Goal: Transaction & Acquisition: Obtain resource

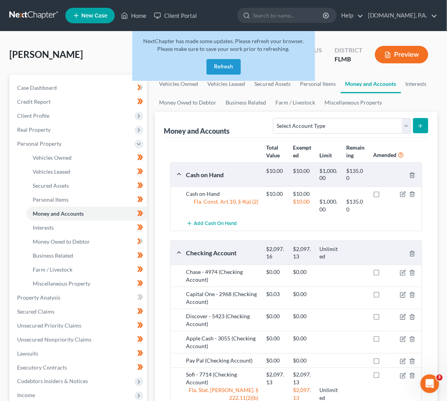
click at [31, 15] on link at bounding box center [34, 16] width 50 height 14
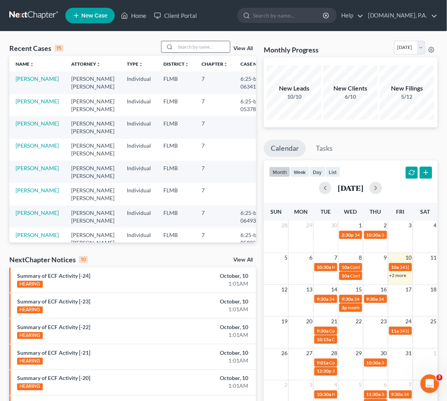
click at [188, 47] on input "search" at bounding box center [202, 46] width 54 height 11
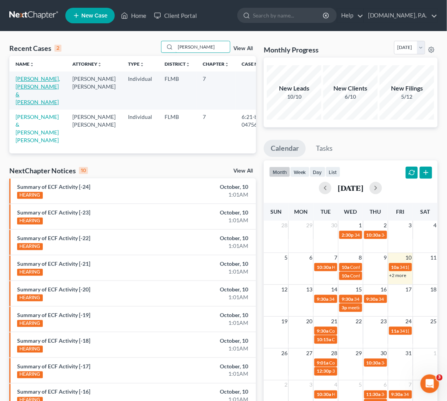
type input "avila"
click at [30, 87] on link "Avila Jr, Hector & Avila, Ashley" at bounding box center [38, 90] width 44 height 30
select select "4"
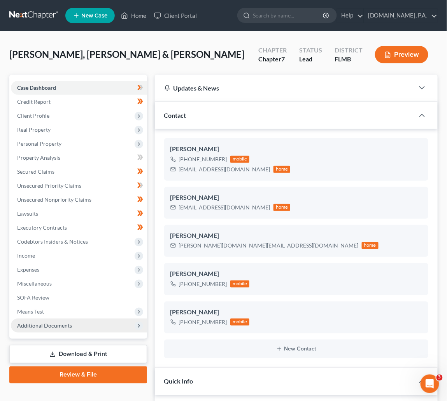
click at [37, 323] on span "Additional Documents" at bounding box center [44, 325] width 55 height 7
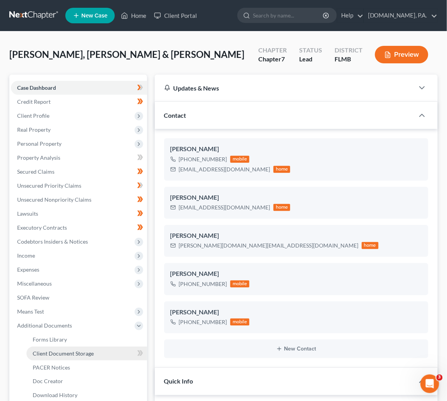
click at [54, 355] on span "Client Document Storage" at bounding box center [63, 353] width 61 height 7
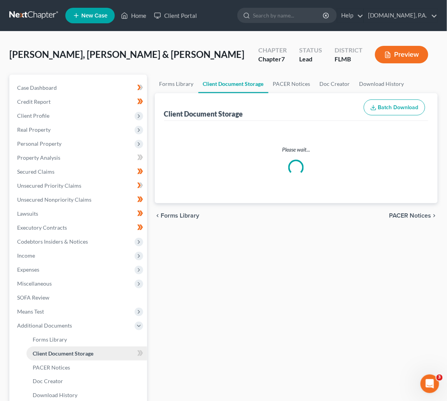
select select "9"
select select "4"
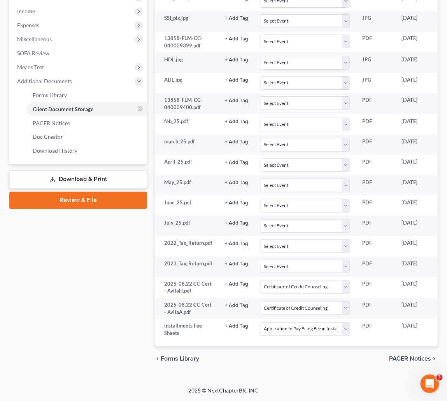
scroll to position [0, 64]
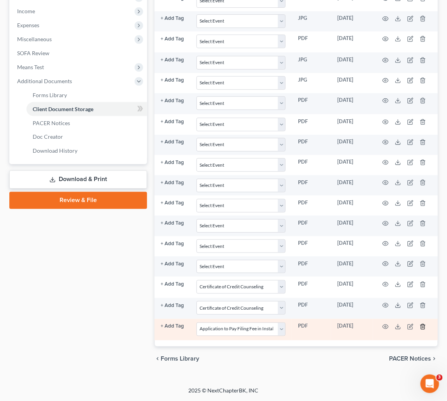
click at [421, 324] on icon "button" at bounding box center [422, 327] width 6 height 6
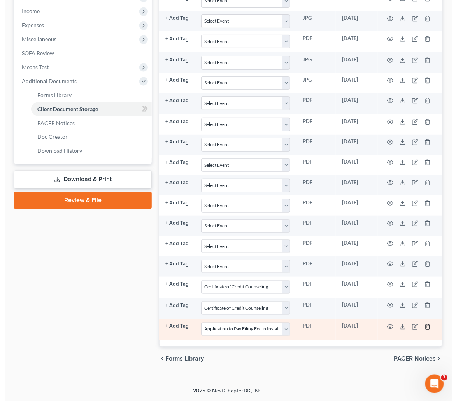
scroll to position [0, 59]
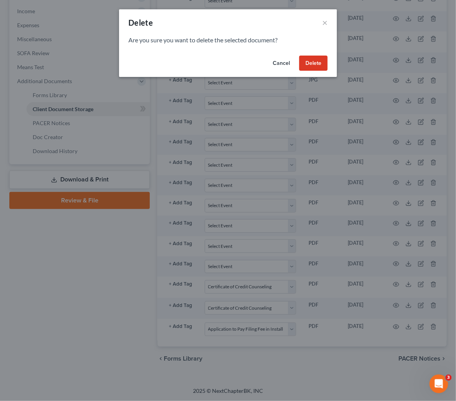
click at [310, 69] on button "Delete" at bounding box center [313, 64] width 28 height 16
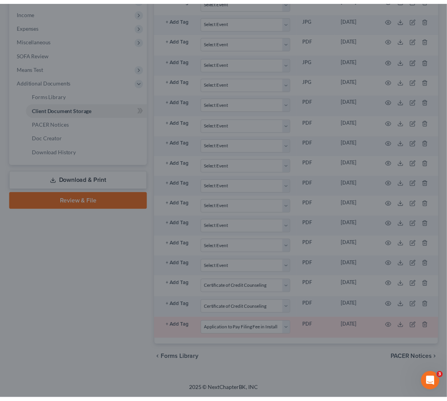
scroll to position [234, 0]
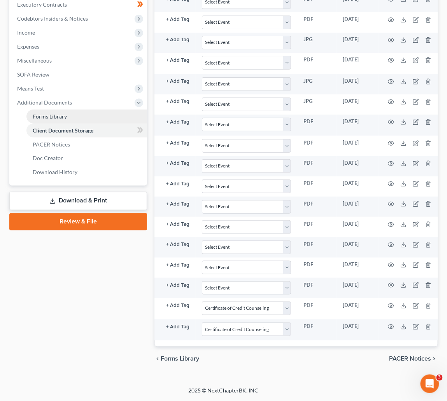
click at [55, 113] on span "Forms Library" at bounding box center [50, 116] width 34 height 7
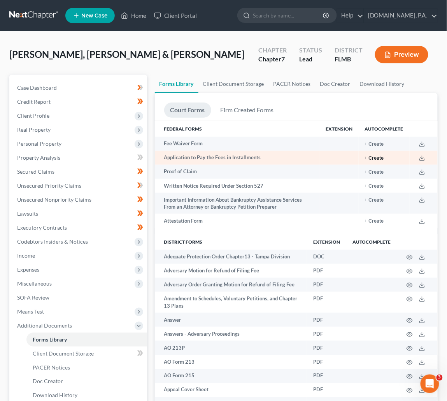
click at [378, 158] on button "+ Create" at bounding box center [374, 158] width 19 height 5
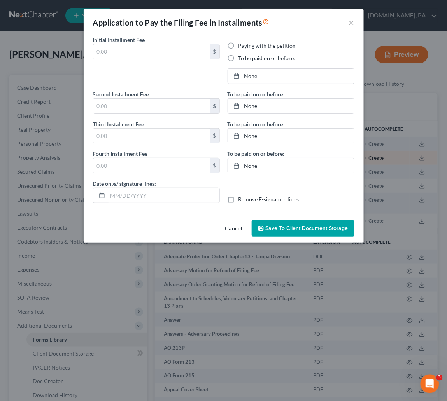
type input "76.00"
radio input "true"
type input "76.00"
type input "186.00"
type input "0.00"
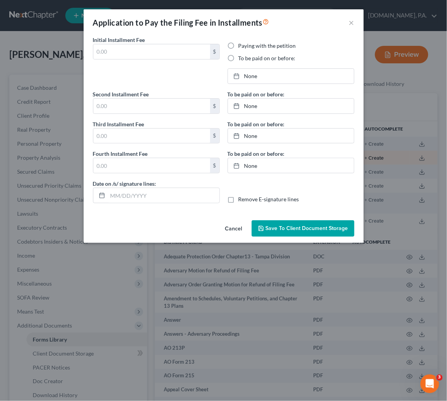
type input "10/10/2025"
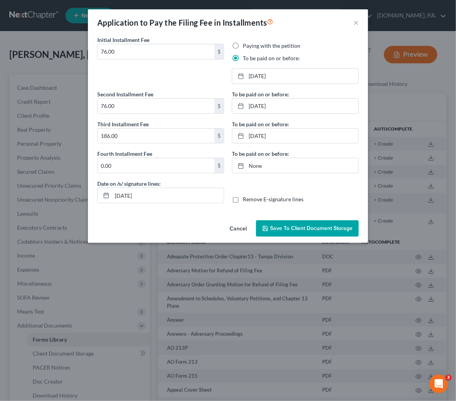
click at [304, 227] on span "Save to Client Document Storage" at bounding box center [311, 228] width 82 height 7
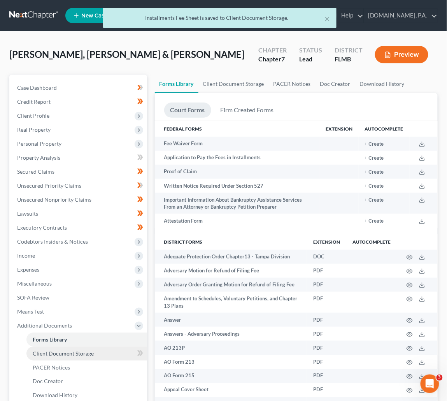
click at [87, 354] on span "Client Document Storage" at bounding box center [63, 353] width 61 height 7
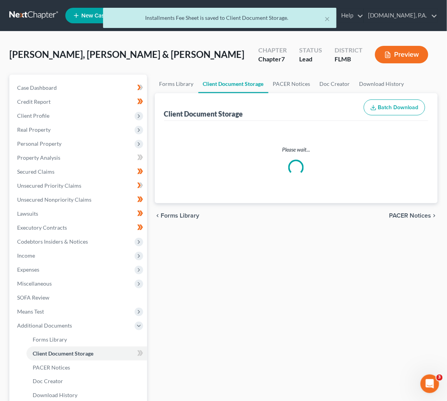
select select "9"
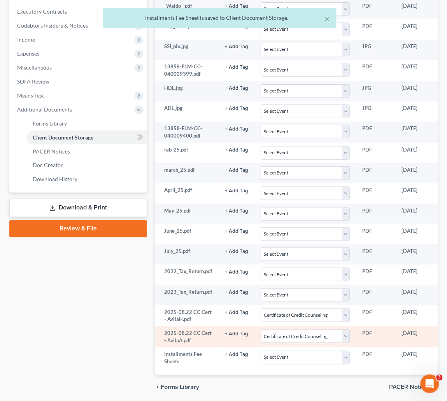
scroll to position [255, 0]
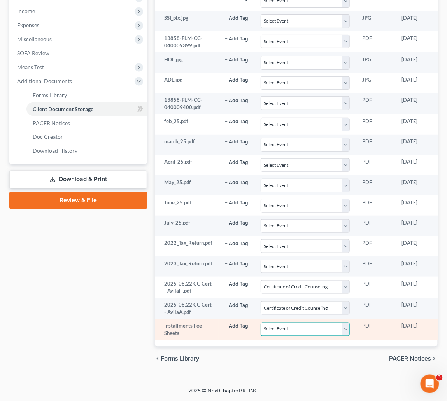
click at [346, 323] on select "Select Event 20 Largest Unsecured Creditors Amended Chapter 13 Plan Amended Cre…" at bounding box center [304, 330] width 89 height 14
select select "4"
click at [260, 323] on select "Select Event 20 Largest Unsecured Creditors Amended Chapter 13 Plan Amended Cre…" at bounding box center [304, 330] width 89 height 14
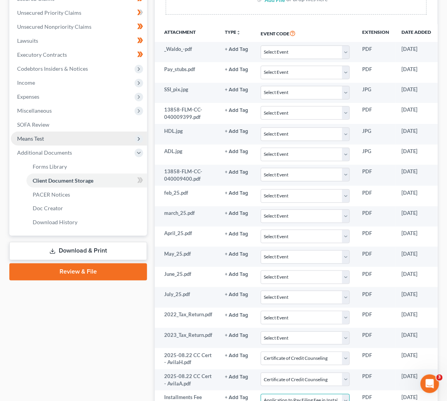
scroll to position [175, 0]
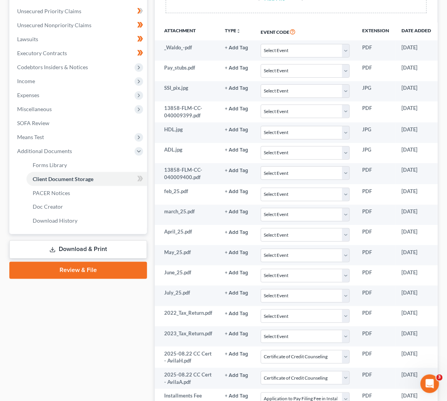
click at [88, 247] on link "Download & Print" at bounding box center [78, 250] width 138 height 18
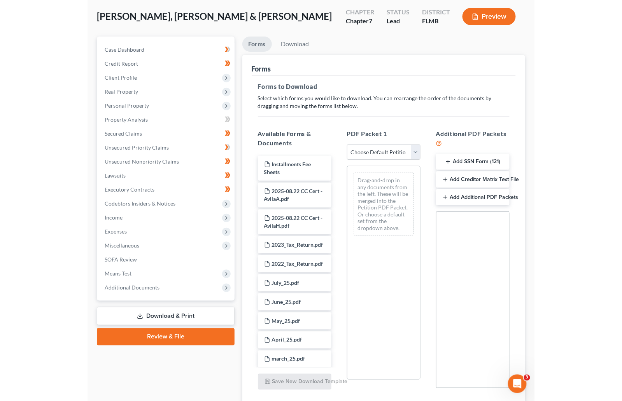
scroll to position [58, 0]
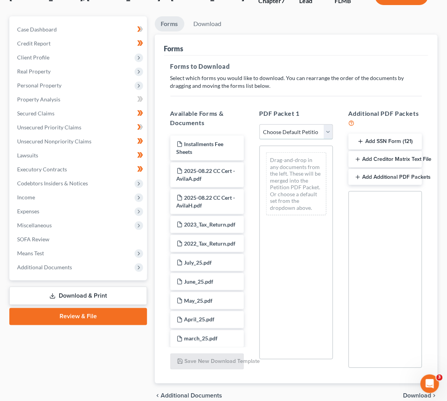
click at [329, 133] on select "Choose Default Petition PDF Packet Complete Bankruptcy Petition (all forms and …" at bounding box center [295, 132] width 73 height 16
select select "5"
click at [259, 124] on select "Choose Default Petition PDF Packet Complete Bankruptcy Petition (all forms and …" at bounding box center [295, 132] width 73 height 16
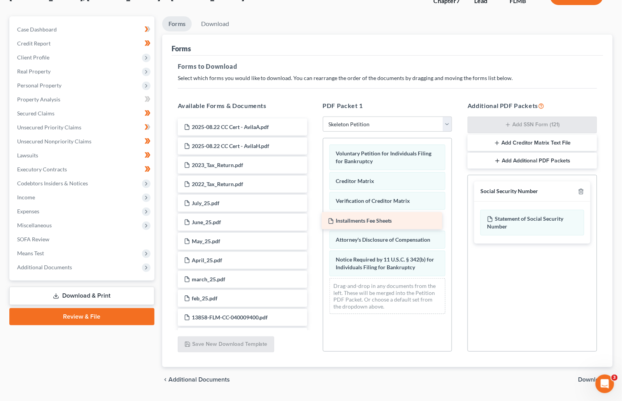
drag, startPoint x: 214, startPoint y: 128, endPoint x: 356, endPoint y: 222, distance: 170.7
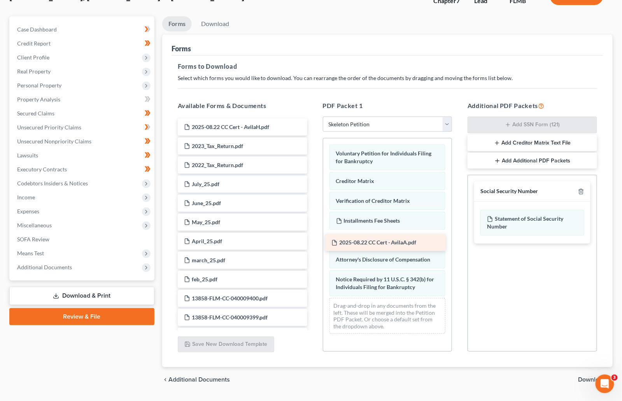
drag, startPoint x: 222, startPoint y: 126, endPoint x: 370, endPoint y: 242, distance: 187.4
click at [313, 242] on div "2025-08.22 CC Cert - AvilaA.pdf 2025-08.22 CC Cert - AvilaA.pdf 2025-08.22 CC C…" at bounding box center [242, 402] width 142 height 567
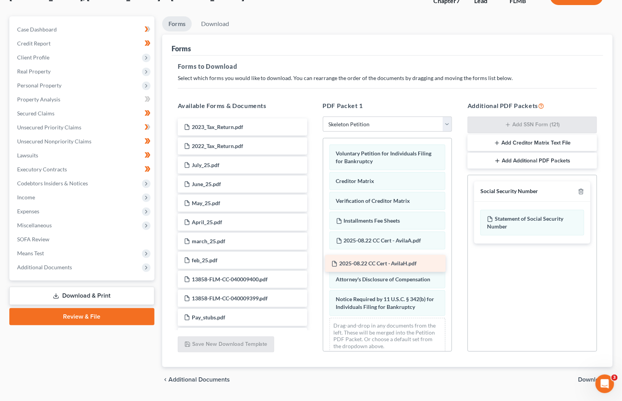
drag, startPoint x: 241, startPoint y: 128, endPoint x: 389, endPoint y: 265, distance: 201.1
click at [313, 265] on div "2025-08.22 CC Cert - AvilaH.pdf 2025-08.22 CC Cert - AvilaH.pdf 2023_Tax_Return…" at bounding box center [242, 393] width 142 height 548
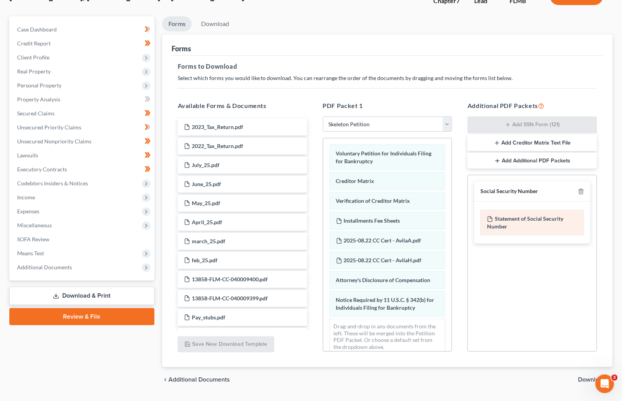
click at [455, 227] on div "Statement of Social Security Number" at bounding box center [532, 223] width 104 height 26
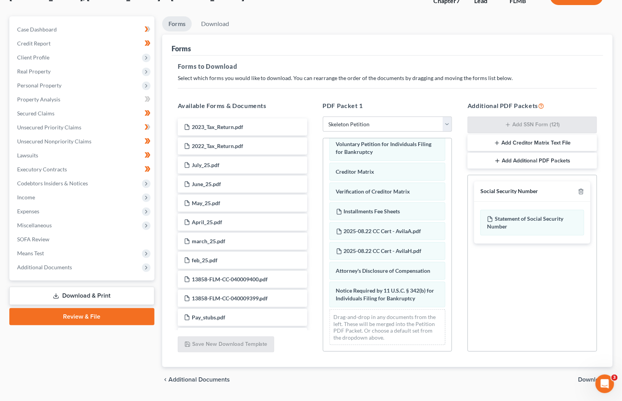
scroll to position [18, 0]
click at [455, 379] on span "Download" at bounding box center [592, 380] width 28 height 6
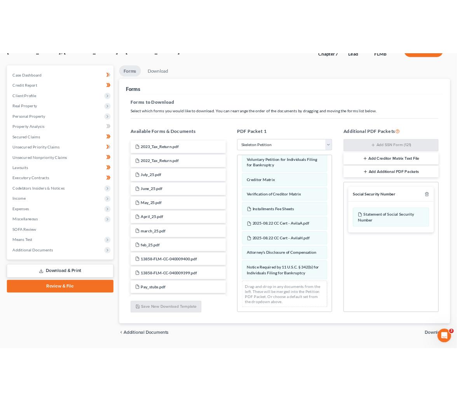
scroll to position [11, 0]
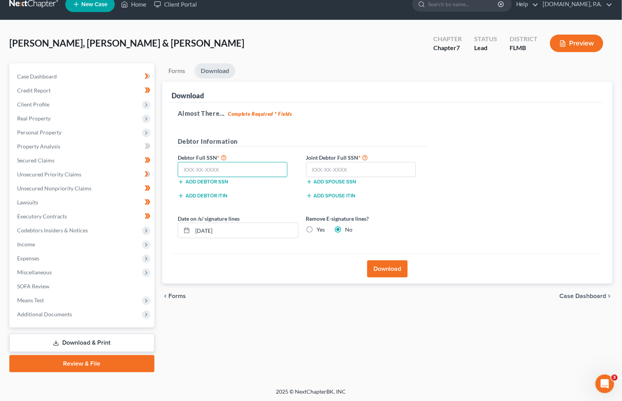
click at [191, 170] on input "text" at bounding box center [233, 170] width 110 height 16
type input "456-47-5122"
click at [314, 169] on input "text" at bounding box center [361, 170] width 110 height 16
click at [290, 41] on div "Avila Jr, Hector & Avila, Ashley Upgraded Chapter Chapter 7 Status Lead Distric…" at bounding box center [310, 47] width 603 height 34
click at [320, 169] on input "text" at bounding box center [361, 170] width 110 height 16
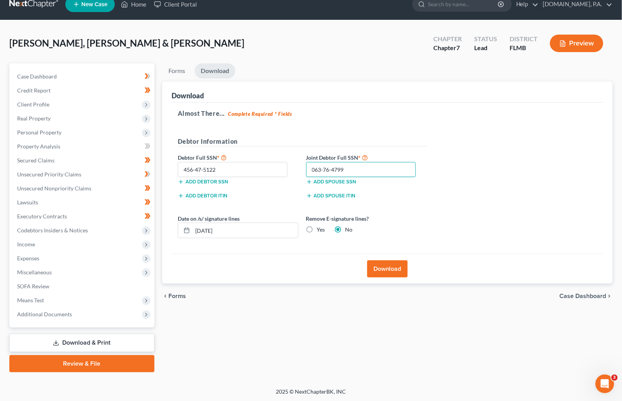
type input "063-76-4799"
click at [382, 266] on button "Download" at bounding box center [387, 268] width 40 height 17
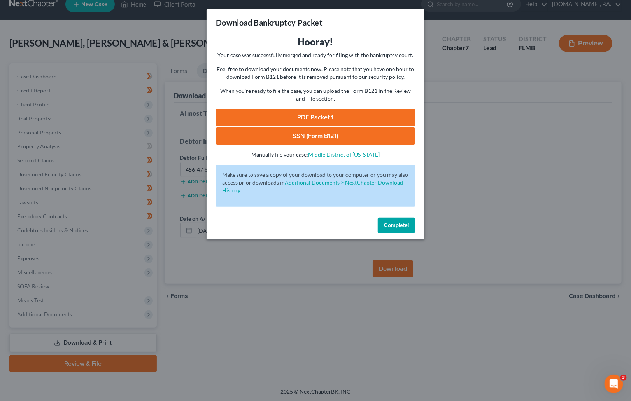
click at [306, 135] on link "SSN (Form B121)" at bounding box center [315, 136] width 199 height 17
click at [316, 114] on link "PDF Packet 1" at bounding box center [315, 117] width 199 height 17
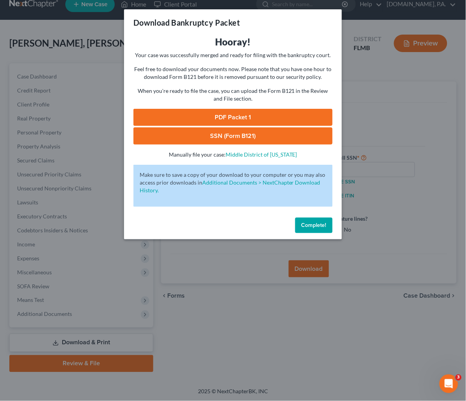
click at [305, 227] on span "Complete!" at bounding box center [313, 225] width 25 height 7
